Goal: Task Accomplishment & Management: Manage account settings

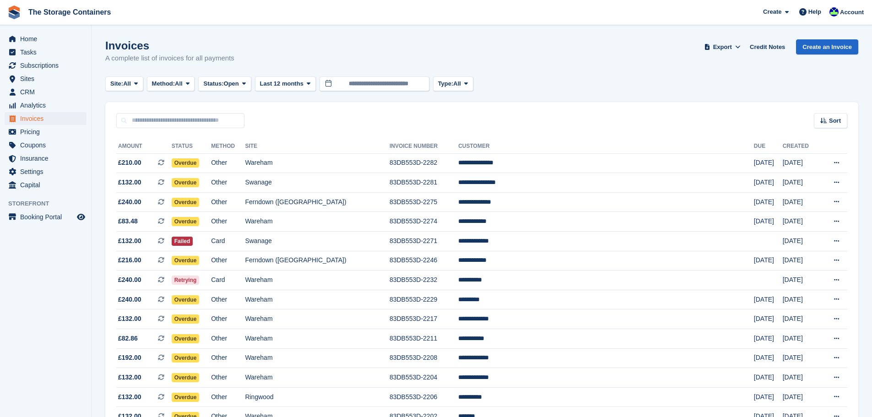
scroll to position [211, 0]
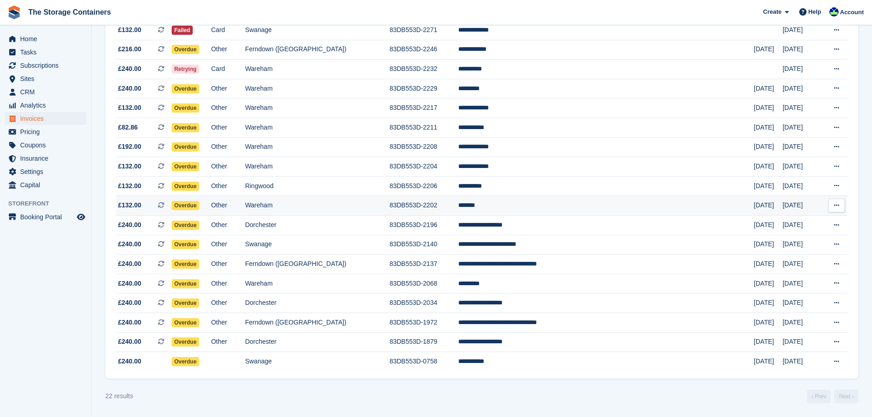
click at [334, 204] on td "Wareham" at bounding box center [317, 206] width 145 height 20
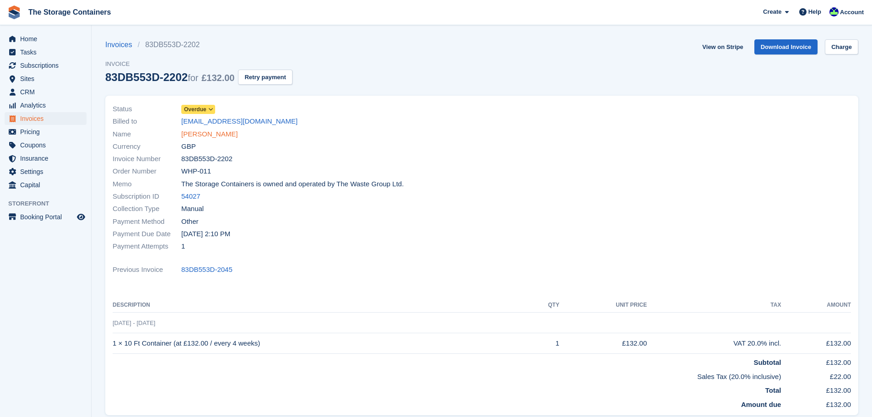
click at [183, 135] on link "[PERSON_NAME]" at bounding box center [209, 134] width 56 height 11
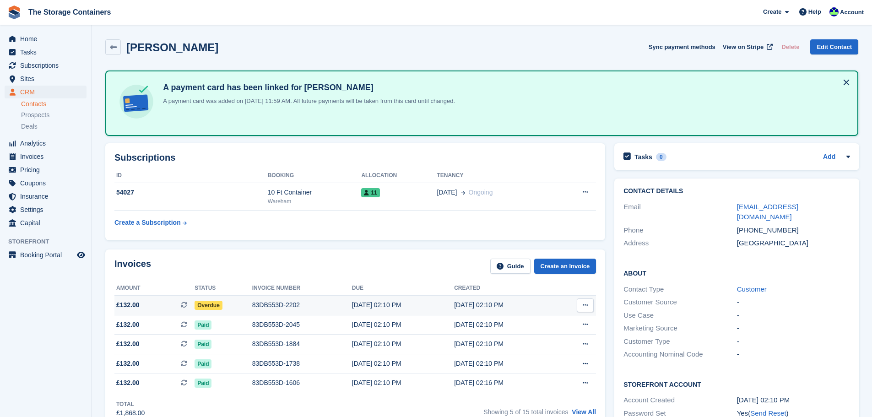
click at [322, 304] on div "83DB553D-2202" at bounding box center [302, 305] width 100 height 10
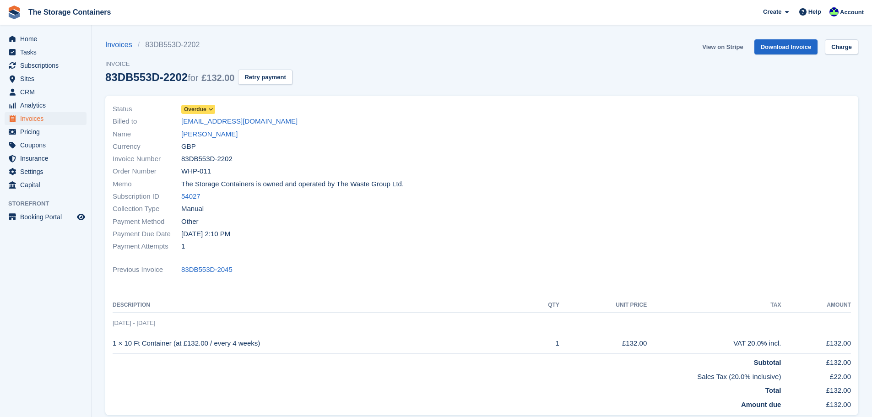
click at [730, 50] on link "View on Stripe" at bounding box center [722, 46] width 48 height 15
click at [198, 135] on link "Eva Fox" at bounding box center [209, 134] width 56 height 11
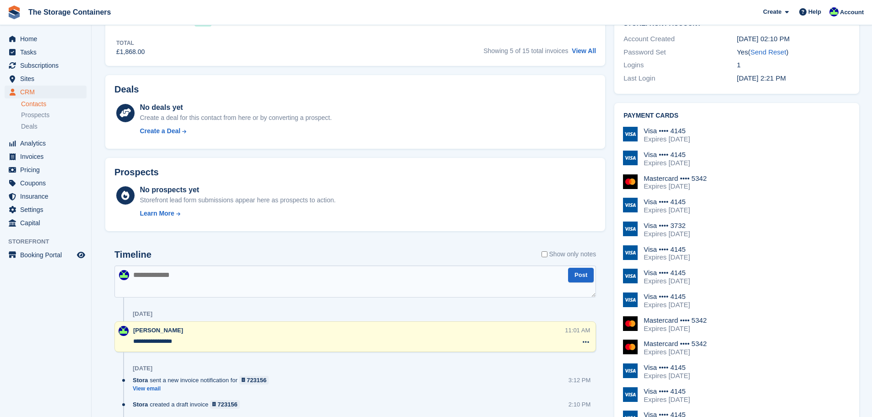
scroll to position [458, 0]
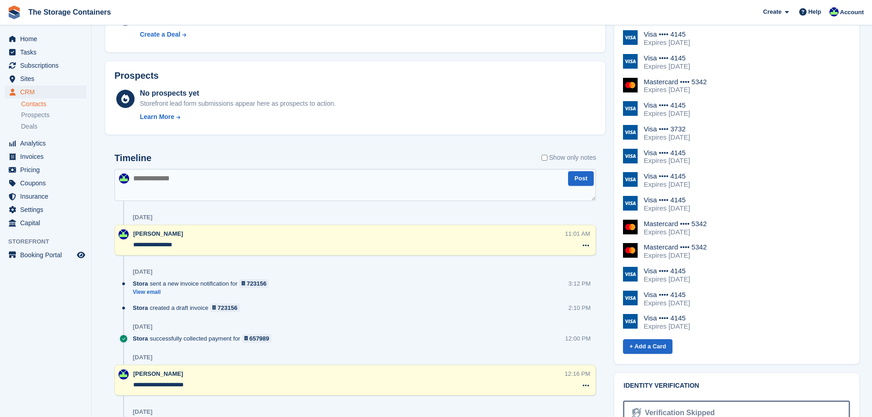
click at [201, 184] on textarea at bounding box center [354, 185] width 481 height 32
type textarea "**********"
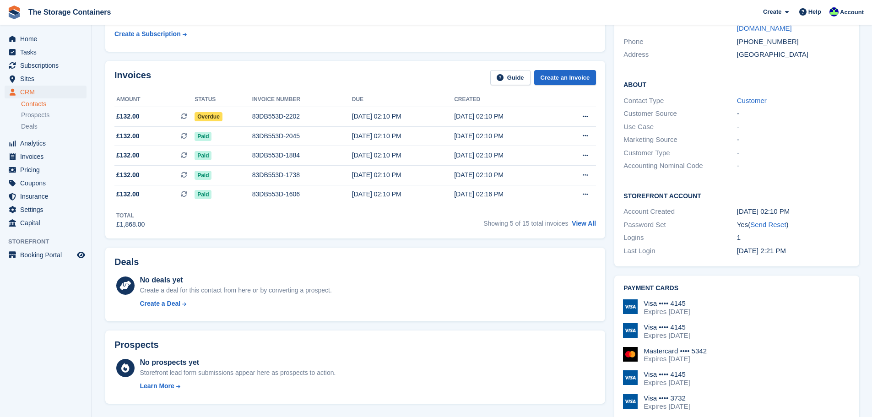
scroll to position [46, 0]
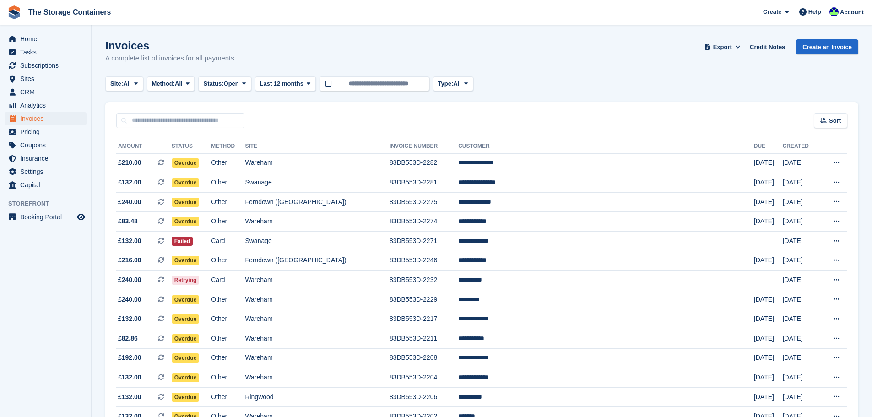
scroll to position [92, 0]
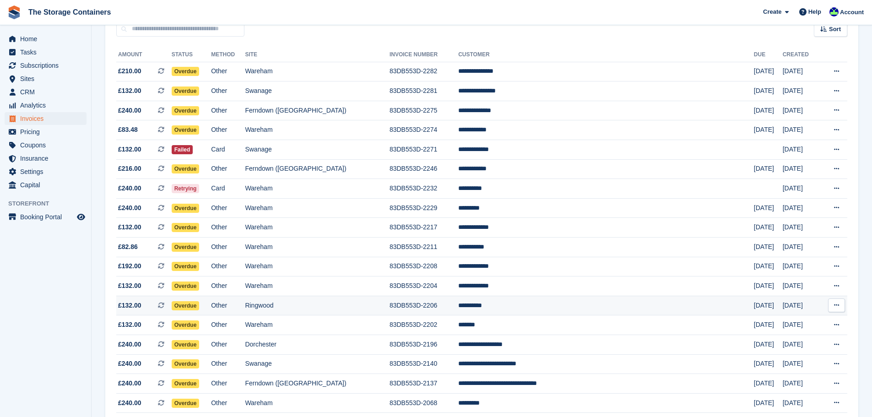
click at [386, 306] on td "Ringwood" at bounding box center [317, 306] width 145 height 20
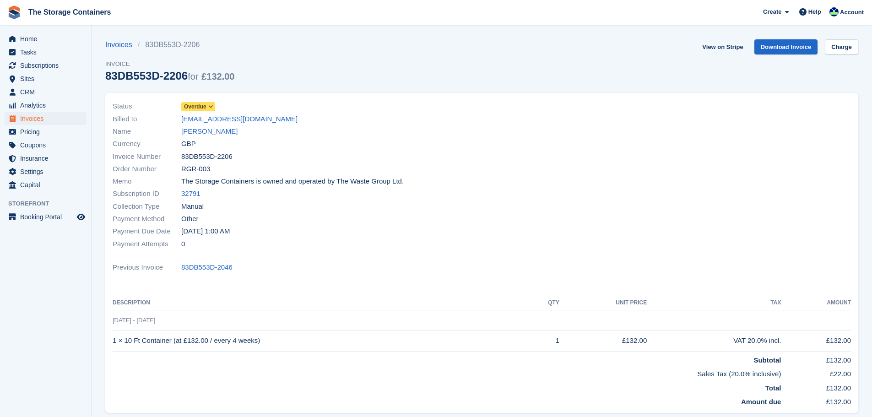
click at [219, 130] on div "Name Tom Bishop" at bounding box center [295, 131] width 364 height 12
click at [207, 132] on link "Tom Bishop" at bounding box center [209, 131] width 56 height 11
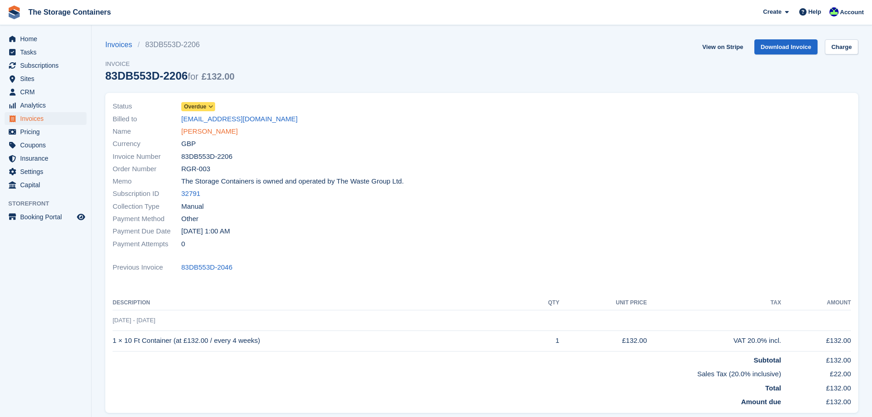
click at [195, 130] on link "[PERSON_NAME]" at bounding box center [209, 131] width 56 height 11
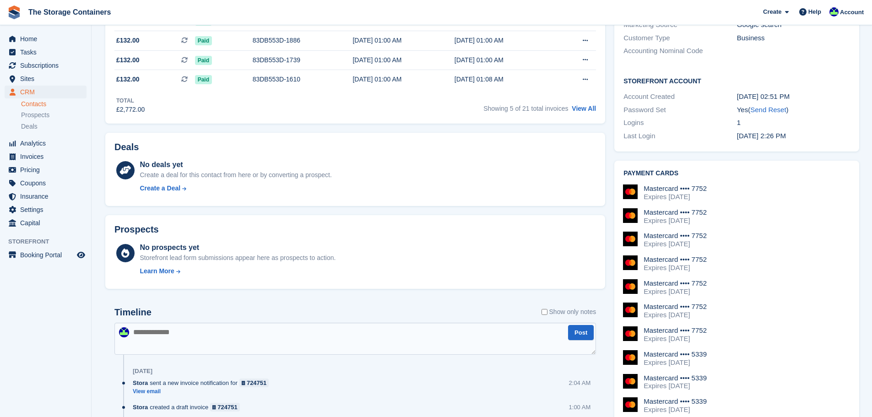
scroll to position [229, 0]
click at [241, 336] on textarea at bounding box center [354, 338] width 481 height 32
type textarea "**********"
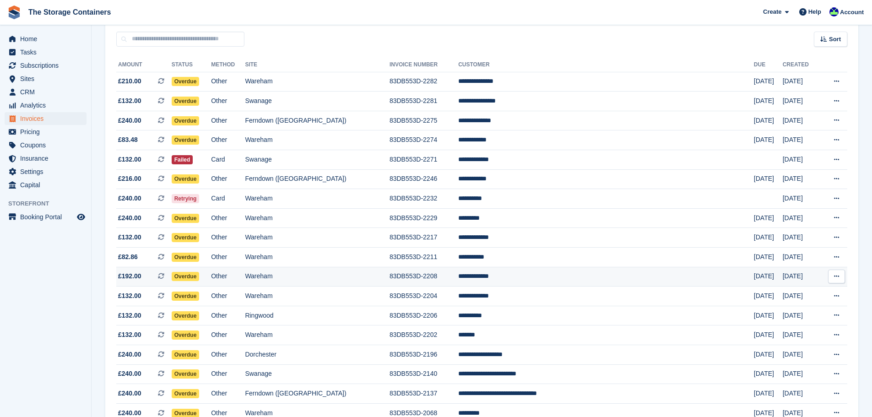
scroll to position [92, 0]
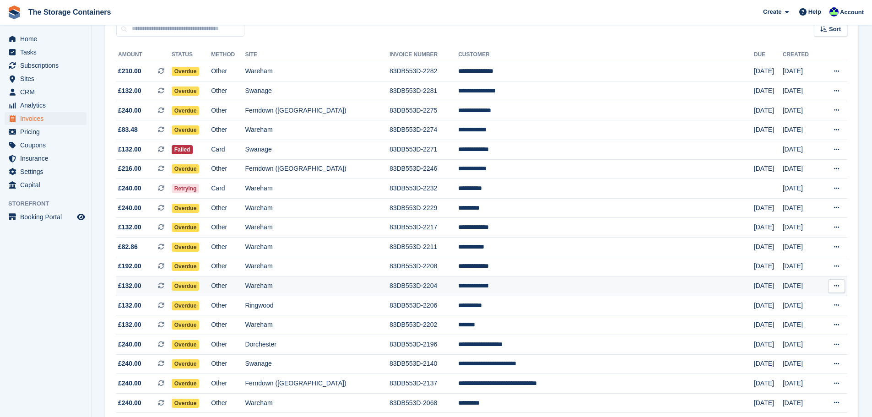
click at [410, 288] on td "83DB553D-2204" at bounding box center [423, 286] width 69 height 20
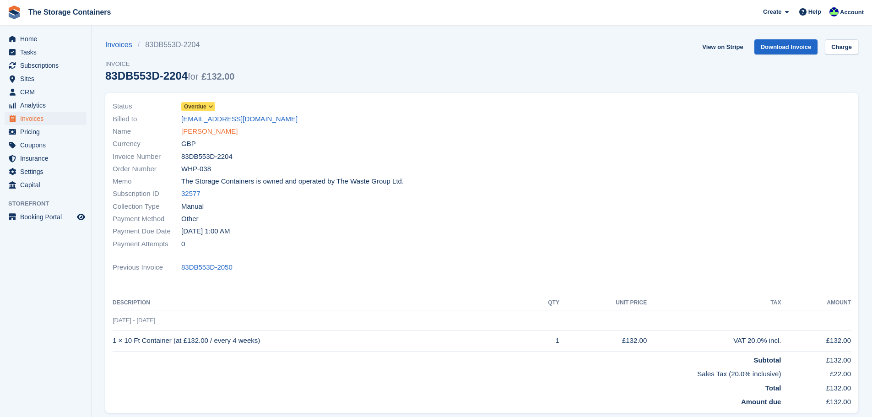
click at [205, 127] on link "Jonathan Sage" at bounding box center [209, 131] width 56 height 11
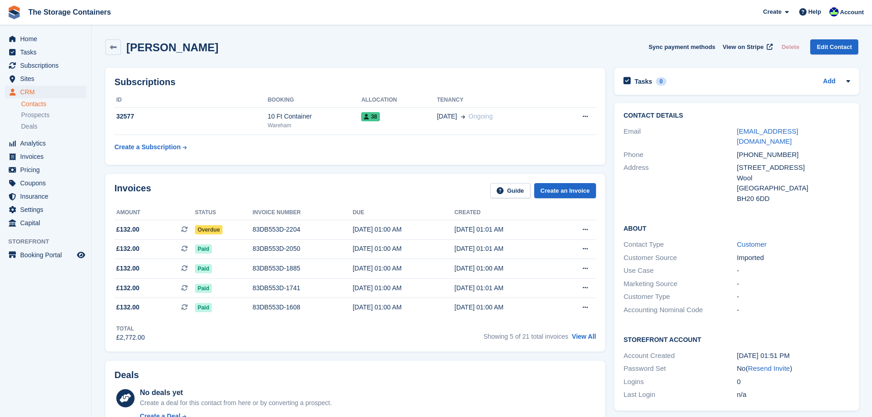
scroll to position [229, 0]
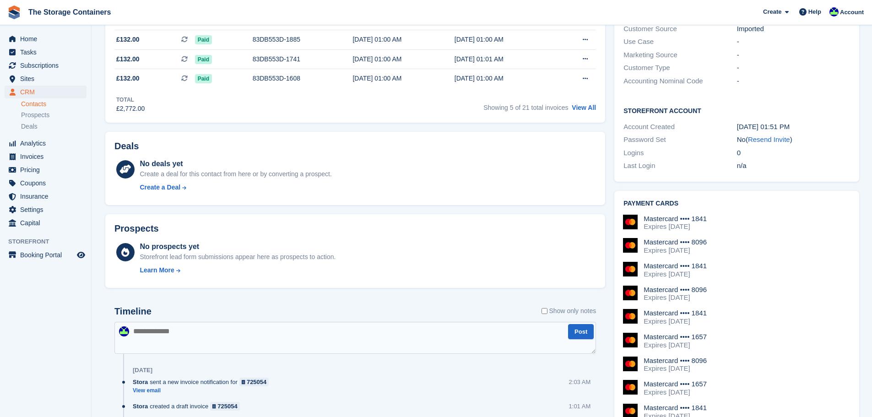
click at [274, 341] on textarea at bounding box center [354, 338] width 481 height 32
type textarea "**********"
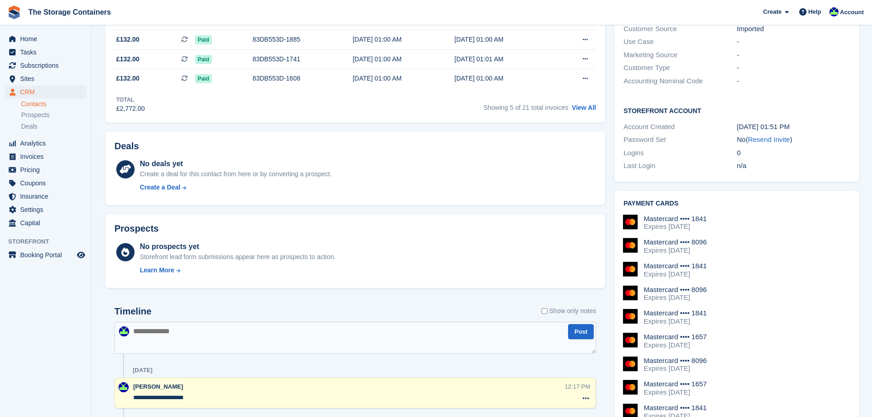
scroll to position [0, 0]
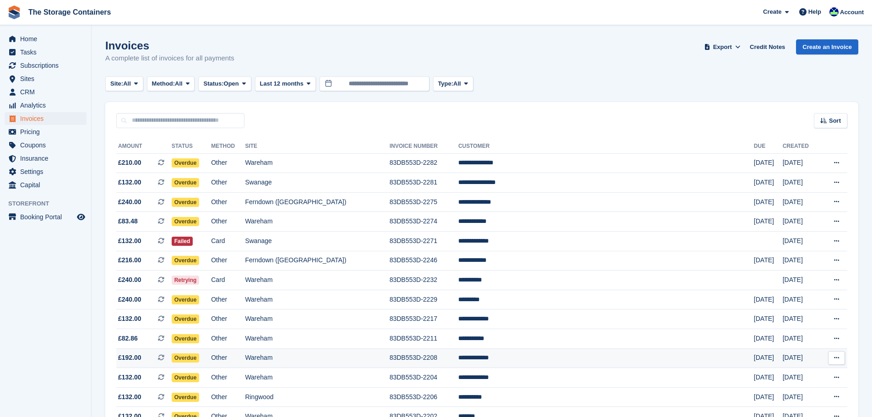
click at [543, 360] on td "**********" at bounding box center [606, 358] width 296 height 20
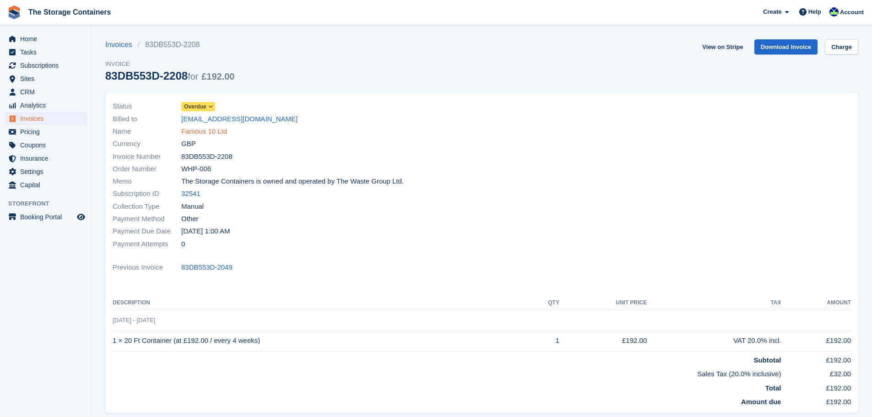
click at [217, 136] on link "Famous 10 Ltd" at bounding box center [204, 131] width 46 height 11
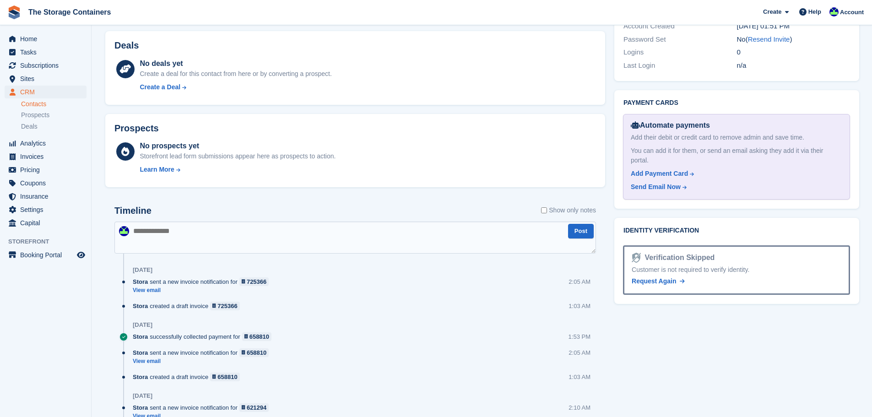
scroll to position [412, 0]
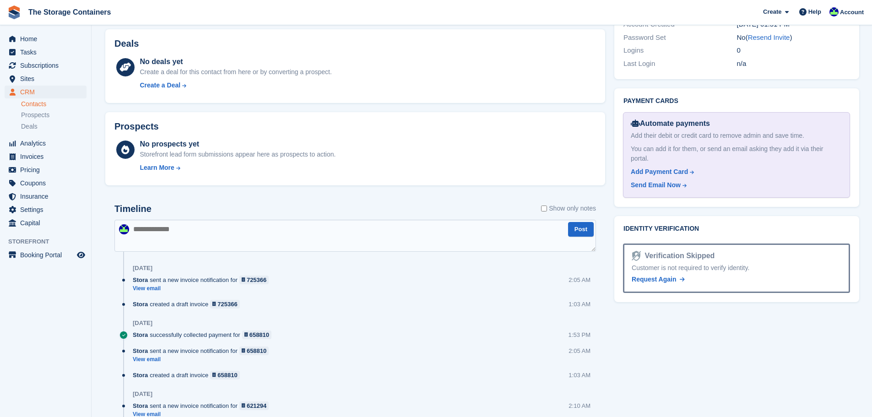
click at [243, 243] on textarea at bounding box center [354, 236] width 481 height 32
type textarea "**********"
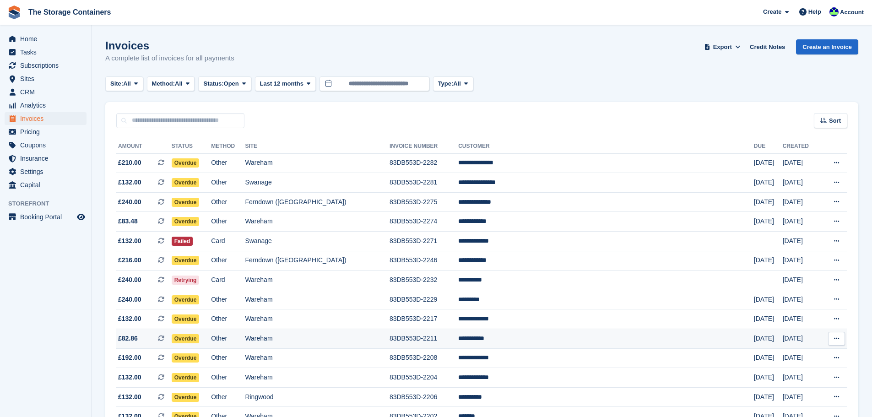
click at [389, 341] on td "Wareham" at bounding box center [317, 339] width 145 height 20
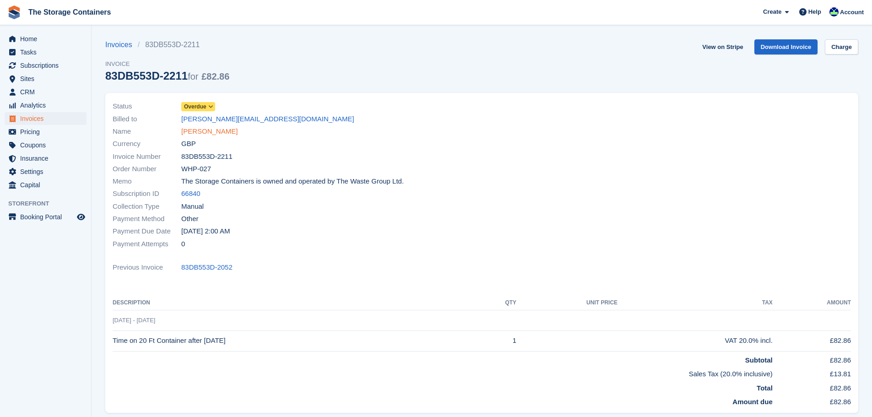
click at [214, 131] on link "David McKay" at bounding box center [209, 131] width 56 height 11
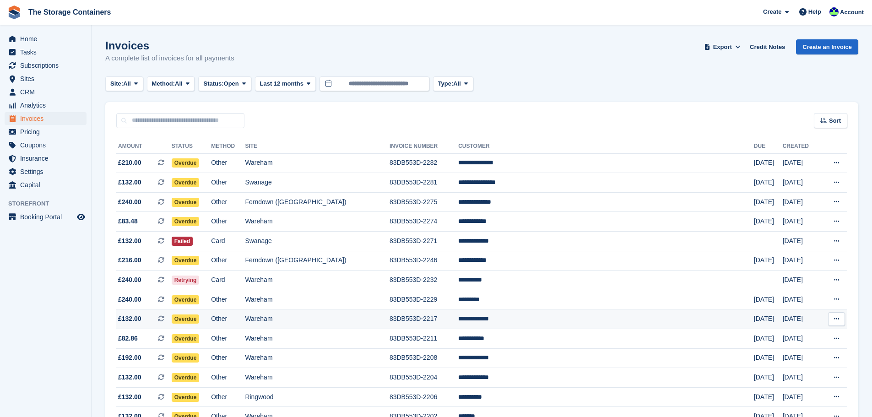
click at [367, 319] on td "Wareham" at bounding box center [317, 319] width 145 height 20
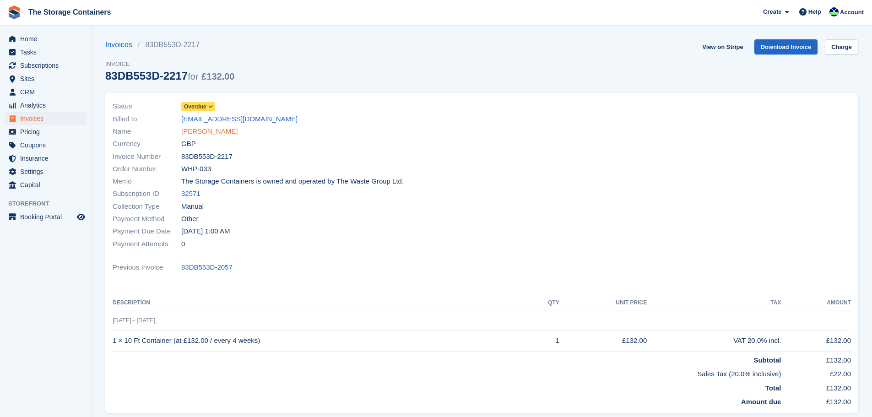
click at [210, 133] on link "[PERSON_NAME]" at bounding box center [209, 131] width 56 height 11
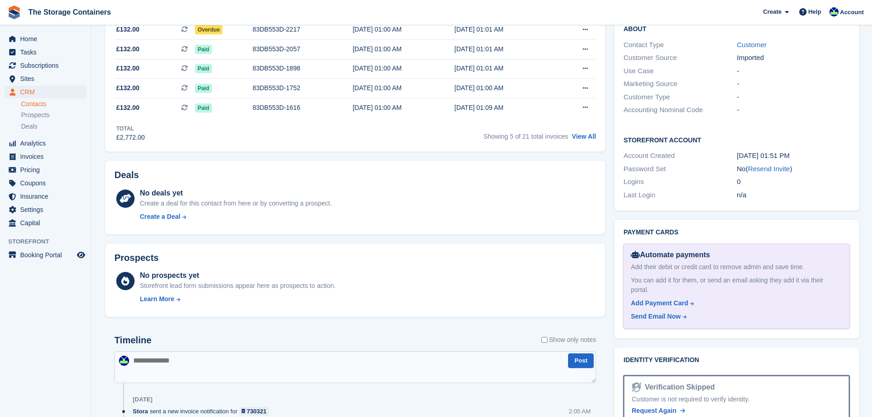
scroll to position [458, 0]
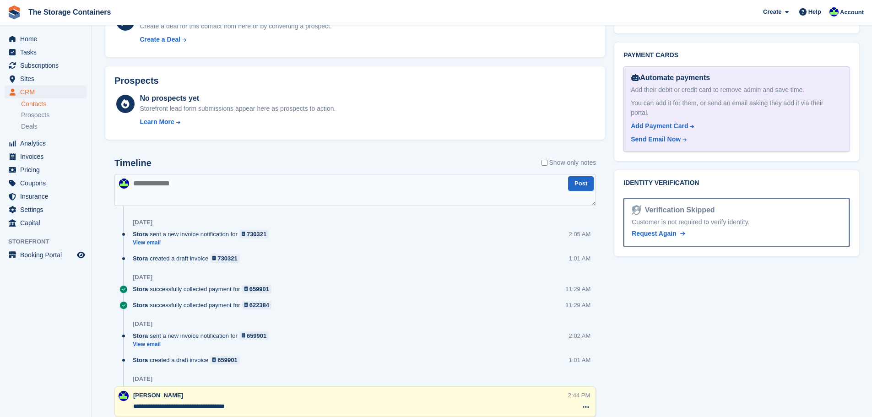
click at [270, 200] on textarea at bounding box center [354, 190] width 481 height 32
type textarea "**********"
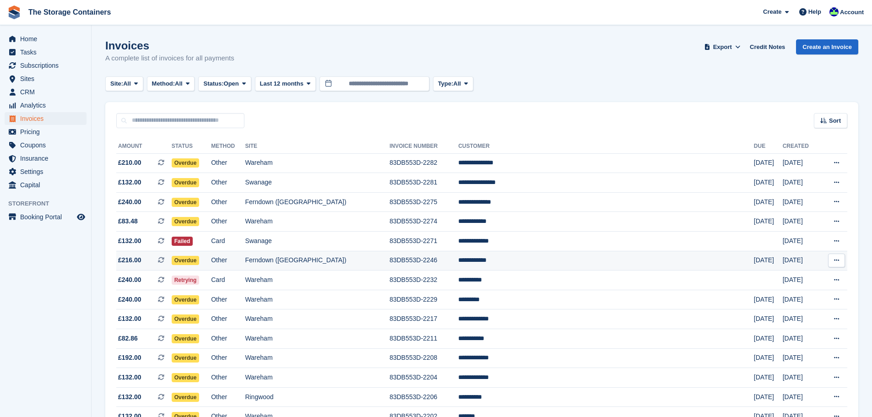
click at [504, 265] on td "**********" at bounding box center [606, 261] width 296 height 20
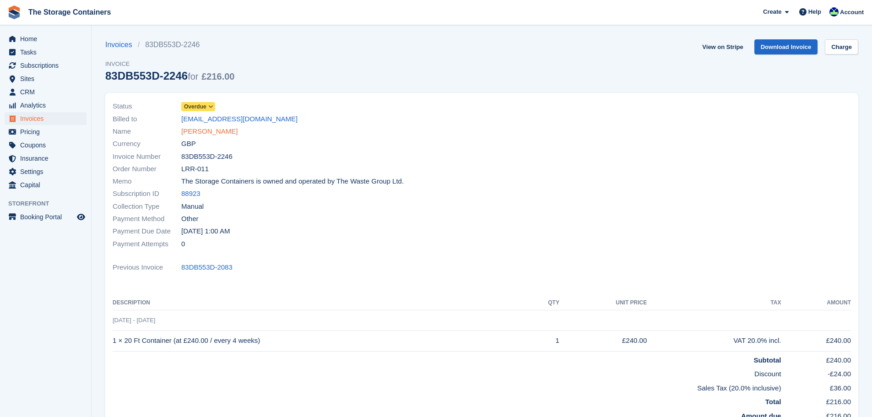
click at [224, 132] on link "[PERSON_NAME]" at bounding box center [209, 131] width 56 height 11
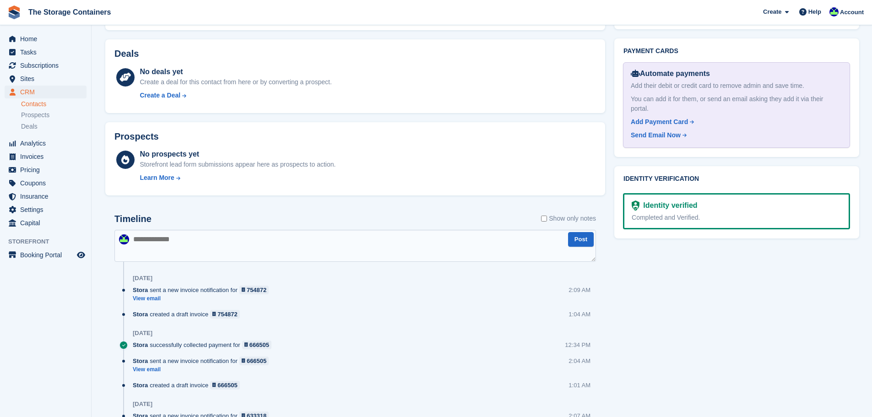
scroll to position [549, 0]
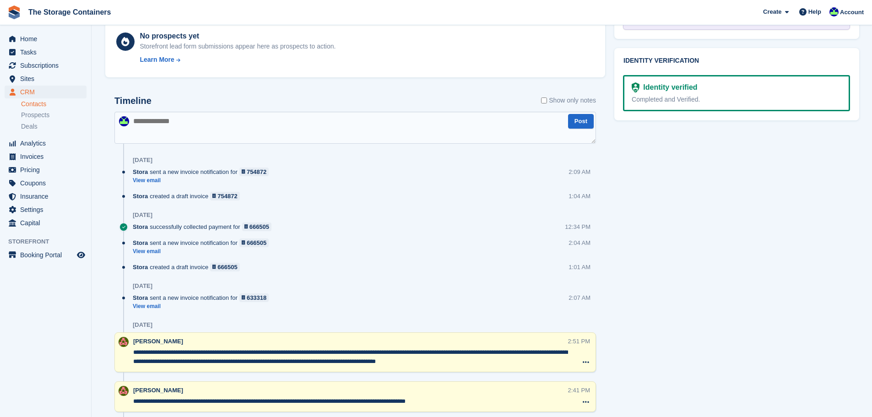
click at [431, 114] on textarea at bounding box center [354, 128] width 481 height 32
type textarea "**********"
